Goal: Information Seeking & Learning: Find specific fact

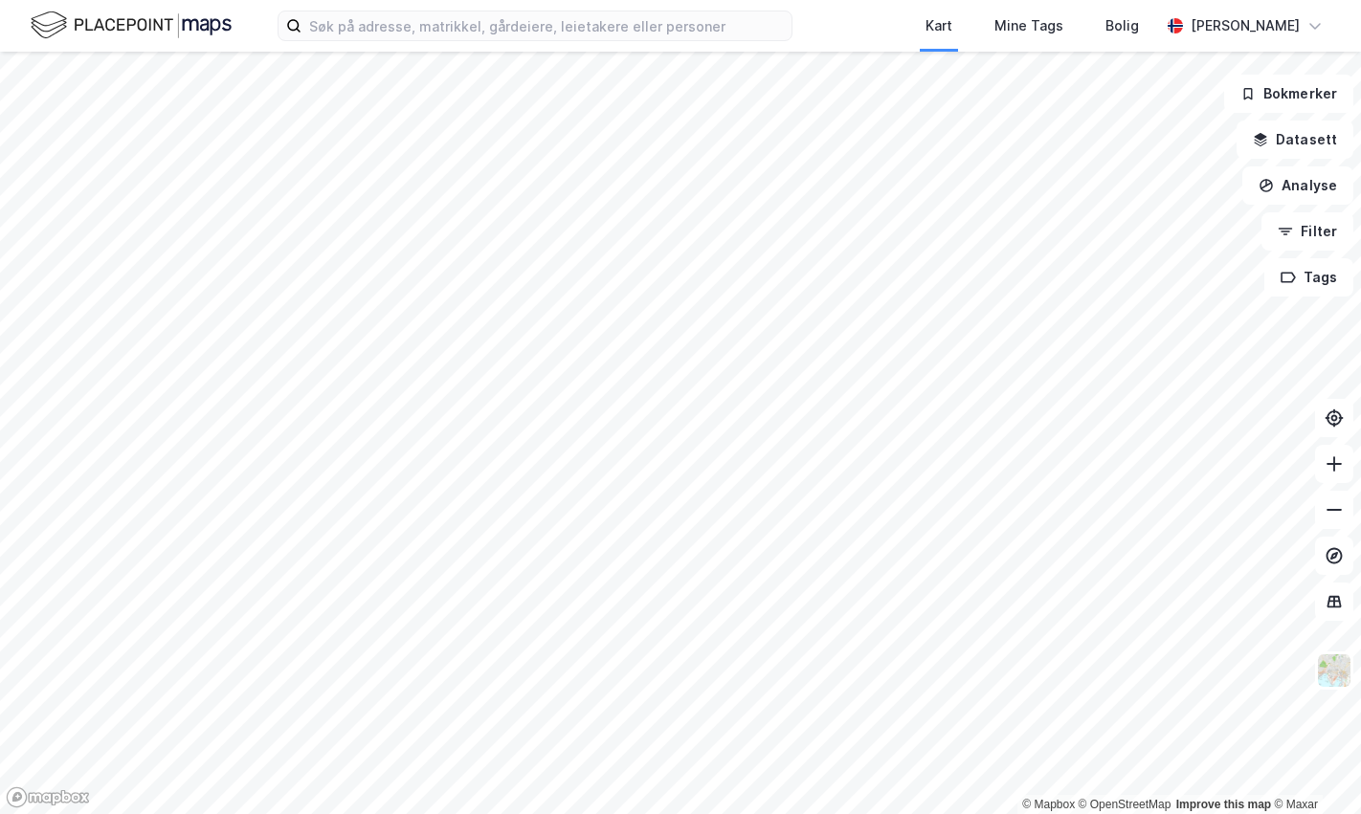
click at [1341, 44] on div "Kart Mine Tags Bolig [PERSON_NAME]" at bounding box center [680, 26] width 1361 height 52
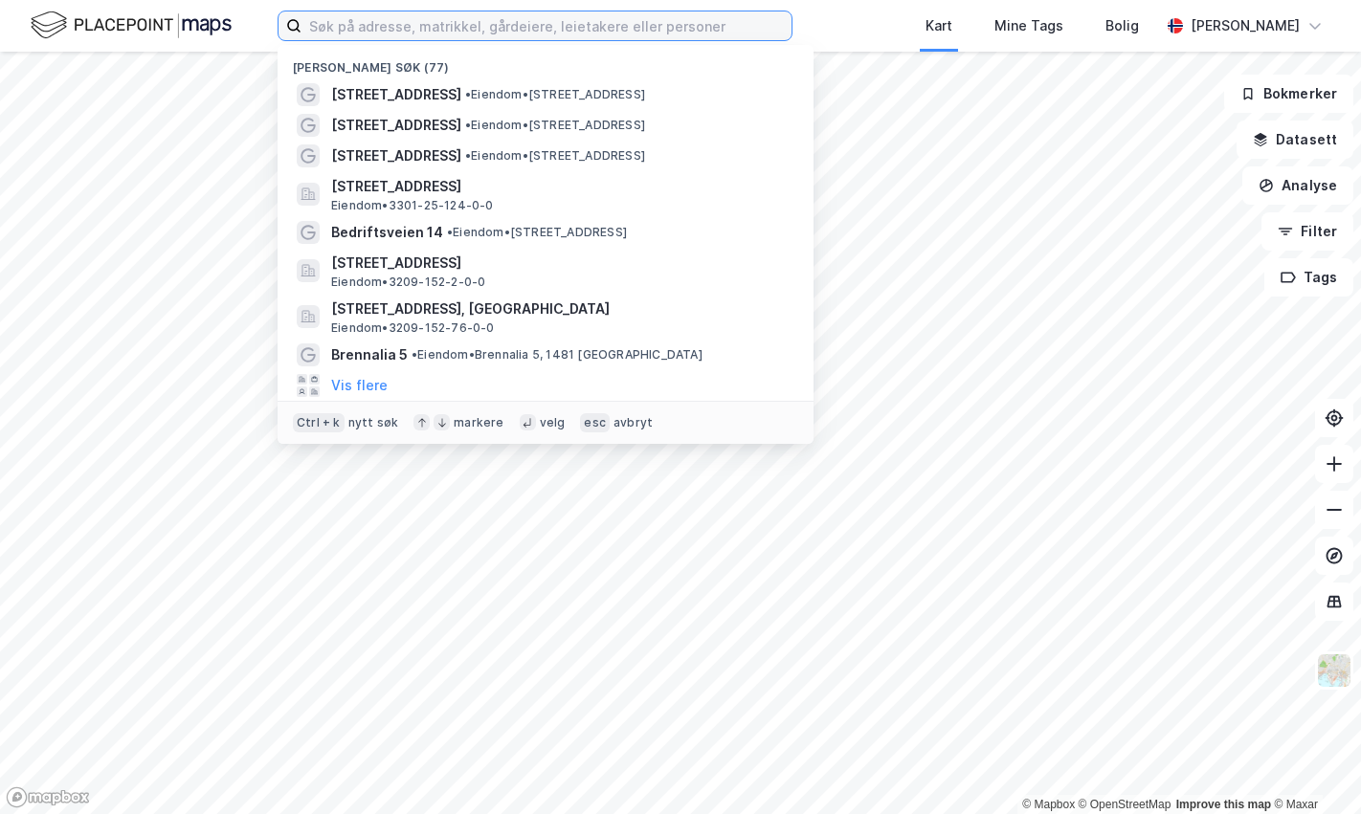
click at [502, 30] on input at bounding box center [546, 25] width 490 height 29
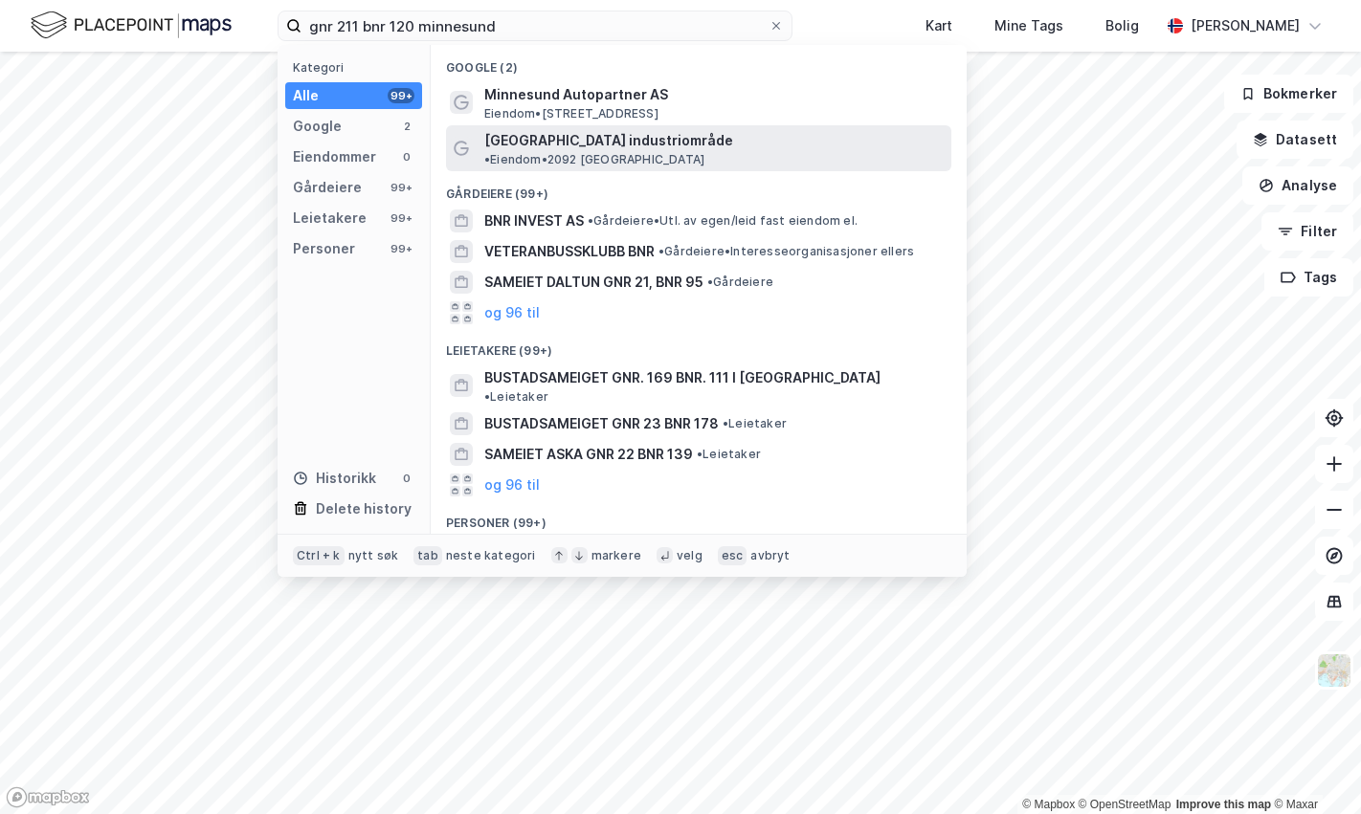
click at [582, 140] on span "[GEOGRAPHIC_DATA] industriområde" at bounding box center [608, 140] width 249 height 23
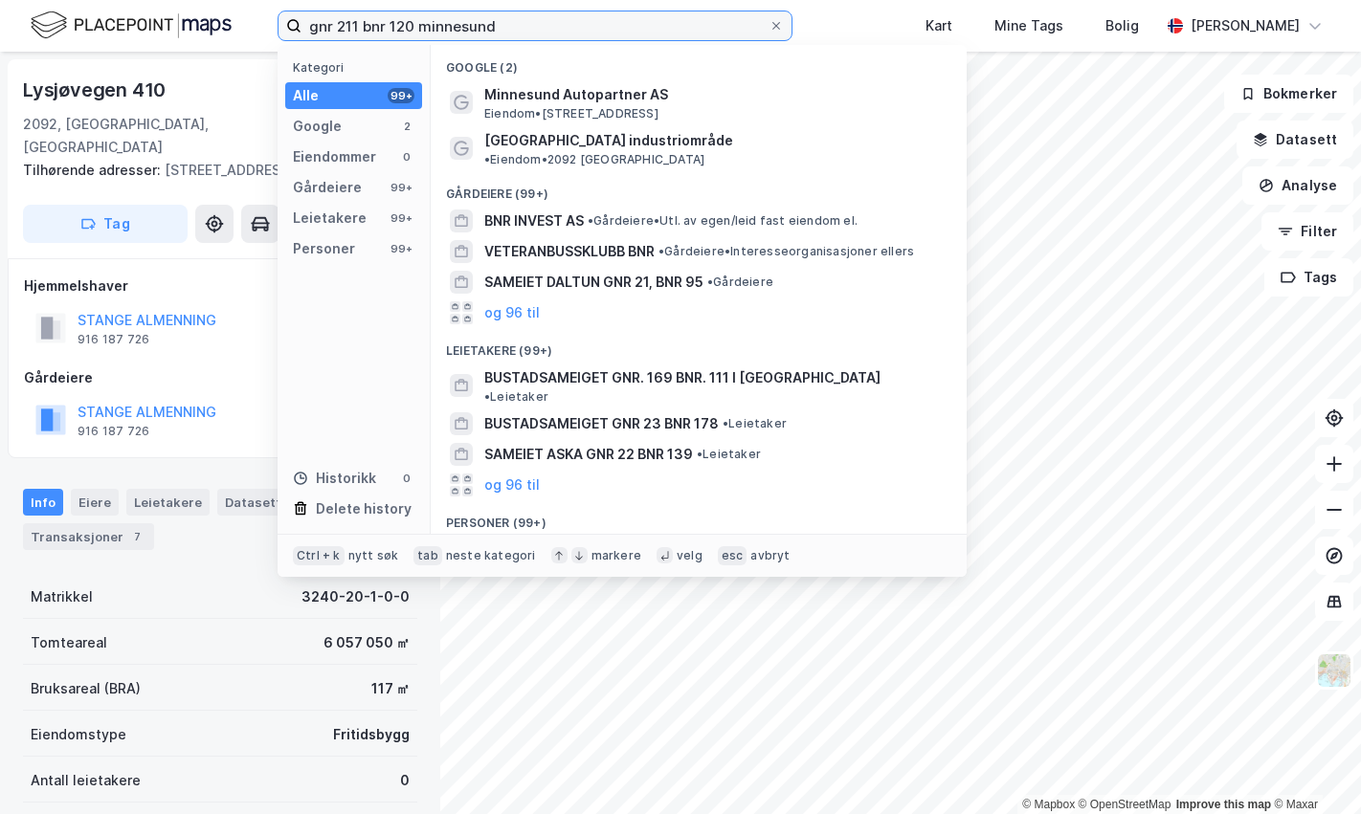
drag, startPoint x: 543, startPoint y: 25, endPoint x: 200, endPoint y: -1, distance: 343.5
click at [200, 0] on html "gnr 211 bnr 120 minnesund Kategori Alle 99+ Google 2 Eiendommer 0 Gårdeiere 99+…" at bounding box center [680, 407] width 1361 height 814
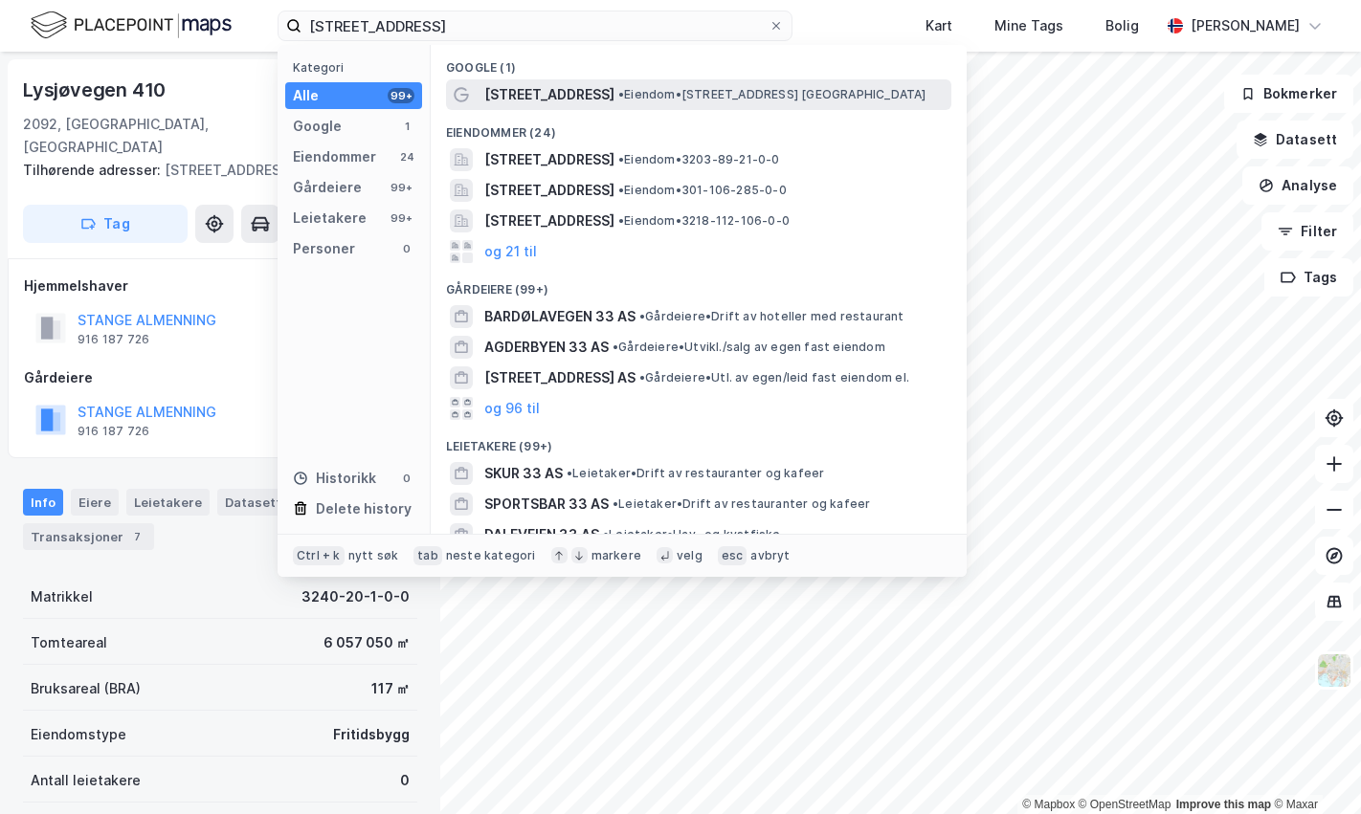
click at [561, 94] on span "[STREET_ADDRESS]" at bounding box center [549, 94] width 130 height 23
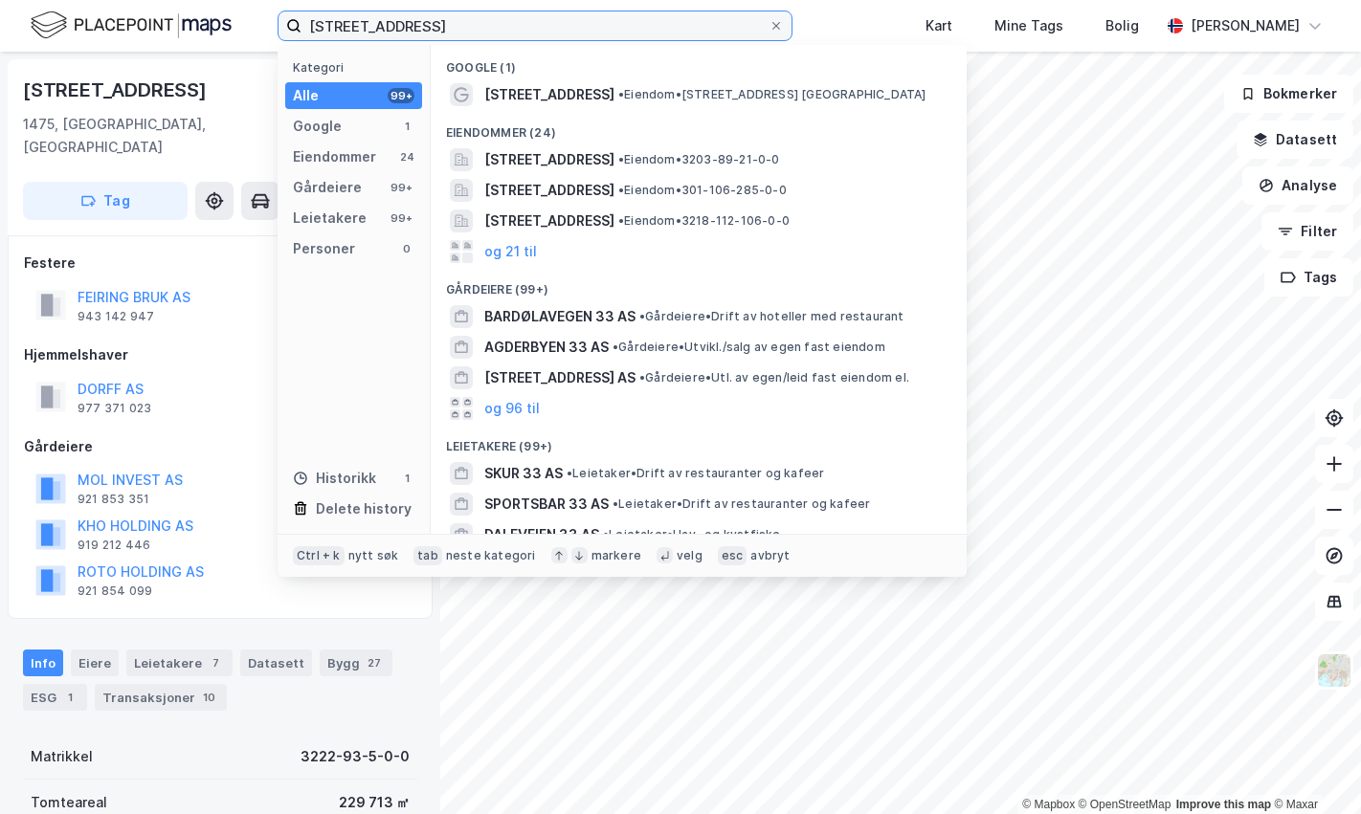
click at [427, 20] on input "[STREET_ADDRESS]" at bounding box center [534, 25] width 467 height 29
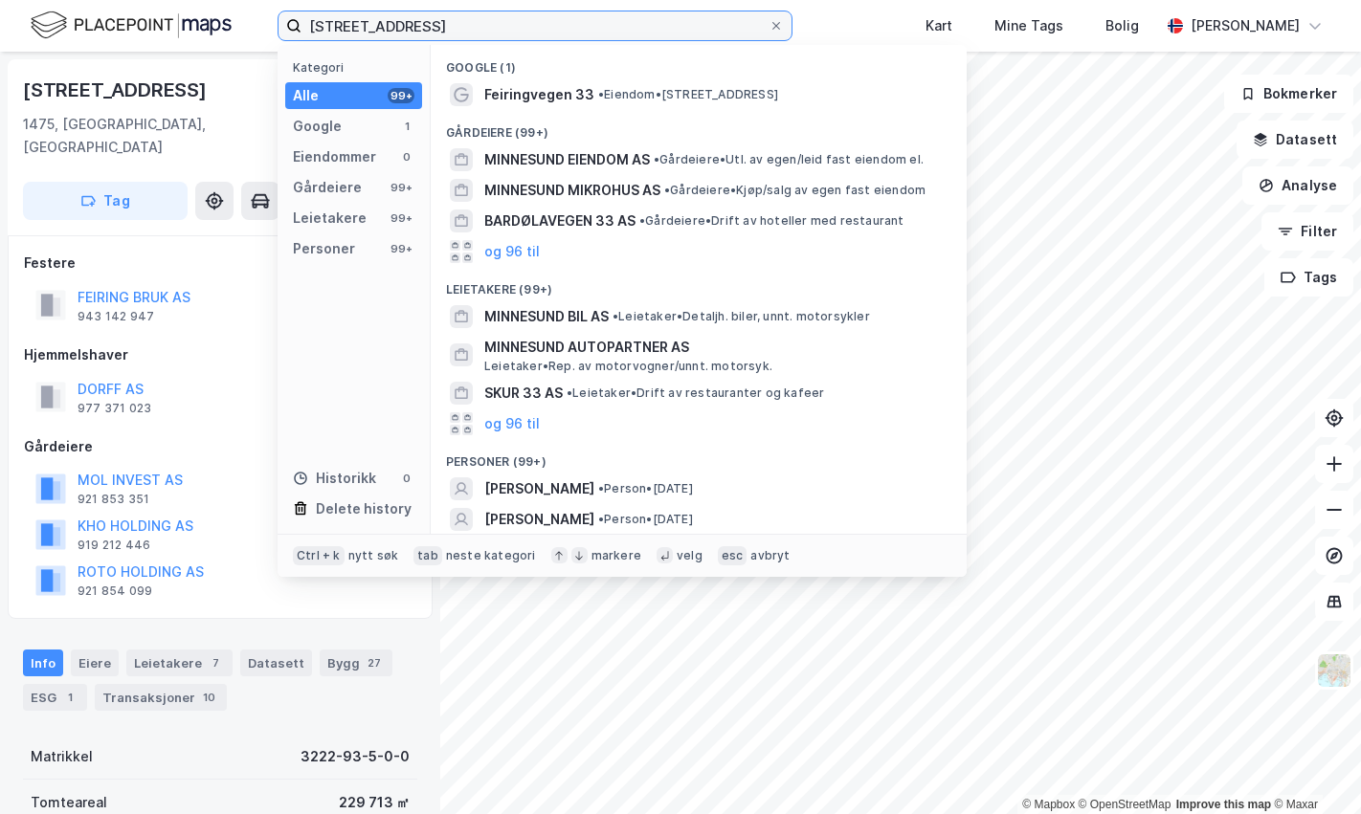
click at [534, 31] on input "[STREET_ADDRESS]" at bounding box center [534, 25] width 467 height 29
click at [454, 30] on input "[STREET_ADDRESS]" at bounding box center [534, 25] width 467 height 29
click at [454, 26] on input "[STREET_ADDRESS]" at bounding box center [534, 25] width 467 height 29
click at [462, 15] on input "[STREET_ADDRESS]" at bounding box center [534, 25] width 467 height 29
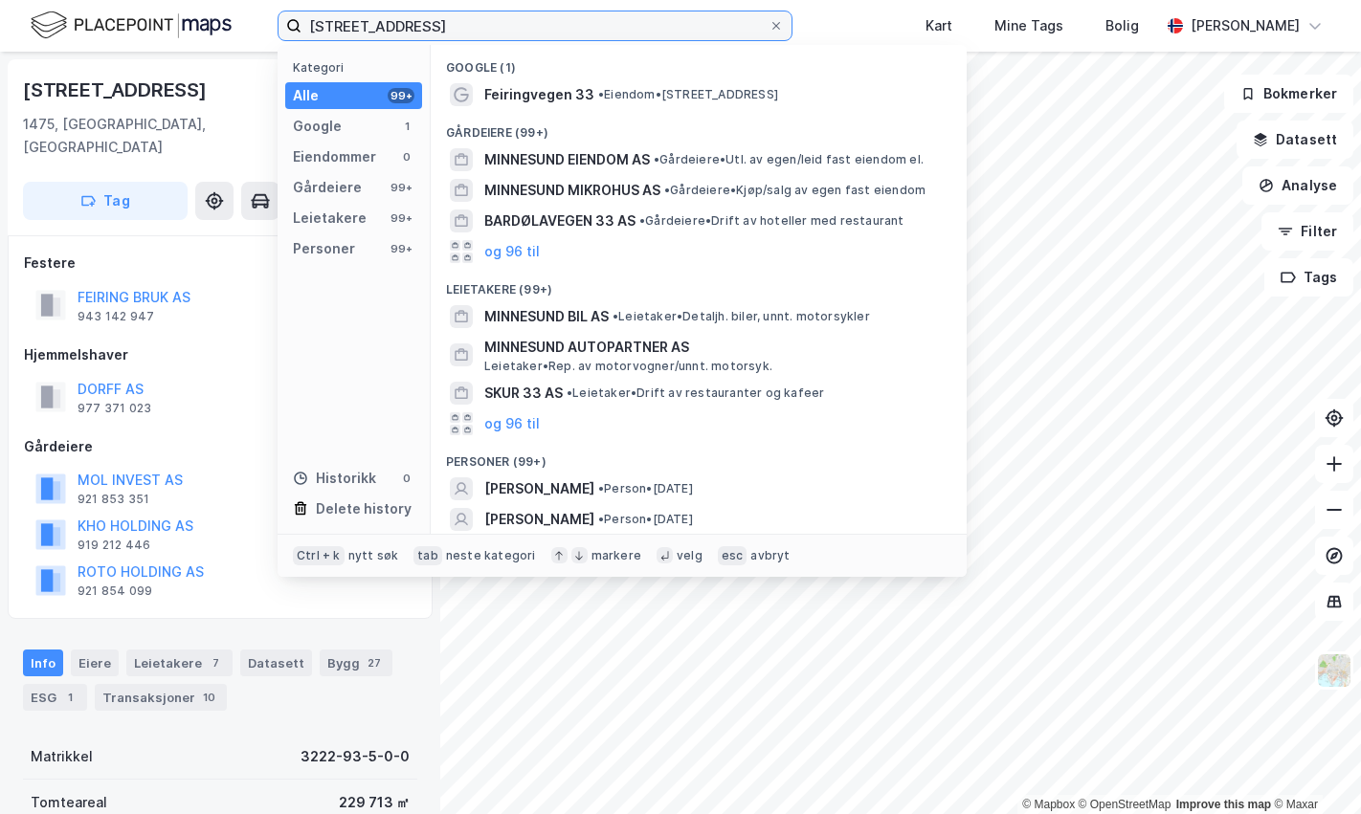
click at [512, 27] on input "[STREET_ADDRESS]" at bounding box center [534, 25] width 467 height 29
drag, startPoint x: 512, startPoint y: 27, endPoint x: 500, endPoint y: 27, distance: 11.5
click at [511, 27] on input "[STREET_ADDRESS]" at bounding box center [534, 25] width 467 height 29
click at [499, 27] on input "[STREET_ADDRESS]" at bounding box center [534, 25] width 467 height 29
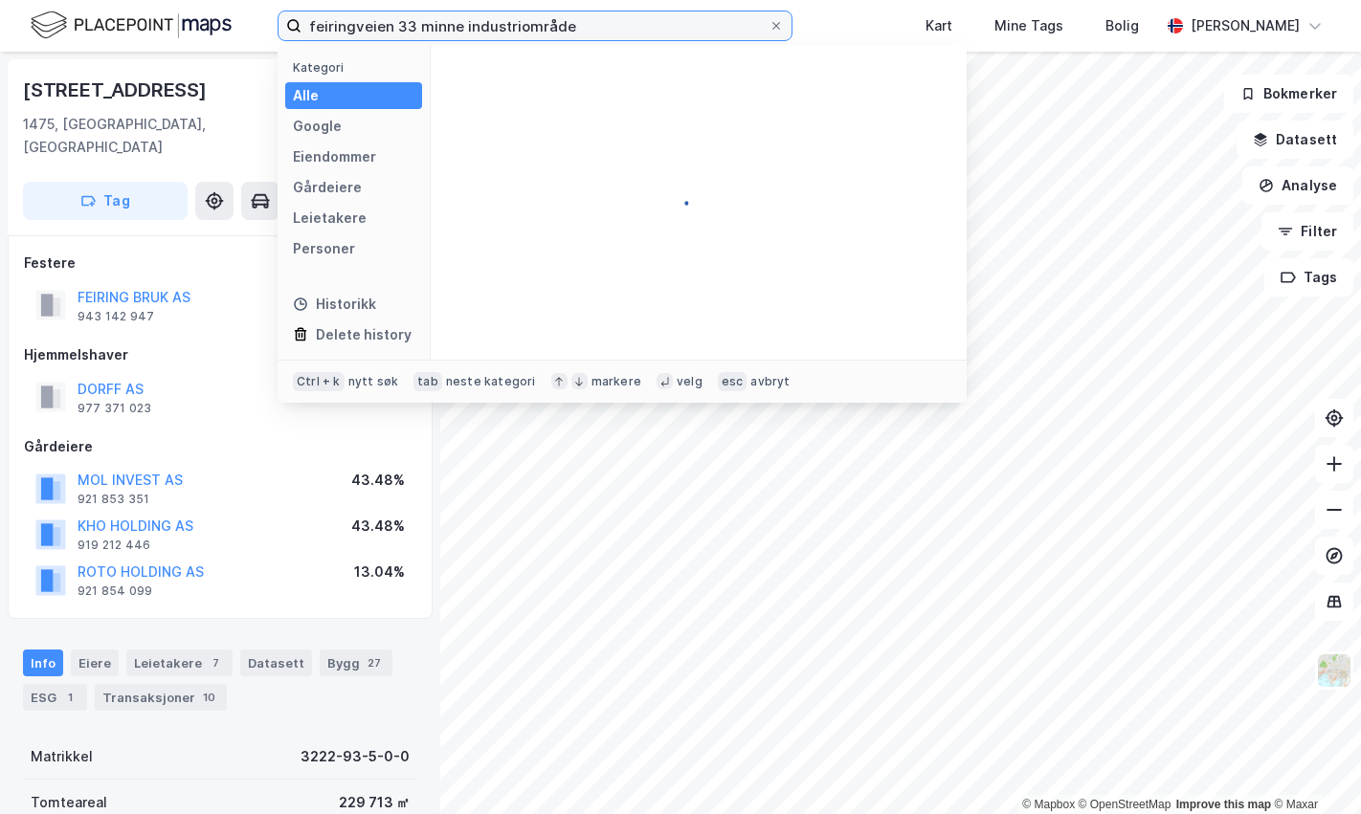
type input "feiringveien 33 minne industriområde"
